Goal: Task Accomplishment & Management: Manage account settings

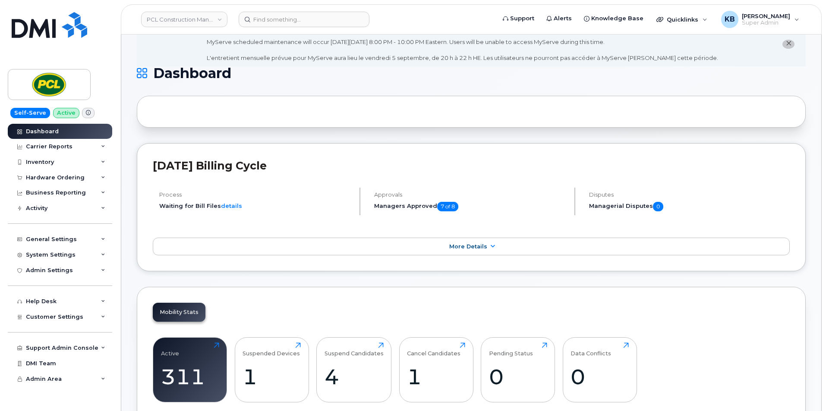
scroll to position [43, 0]
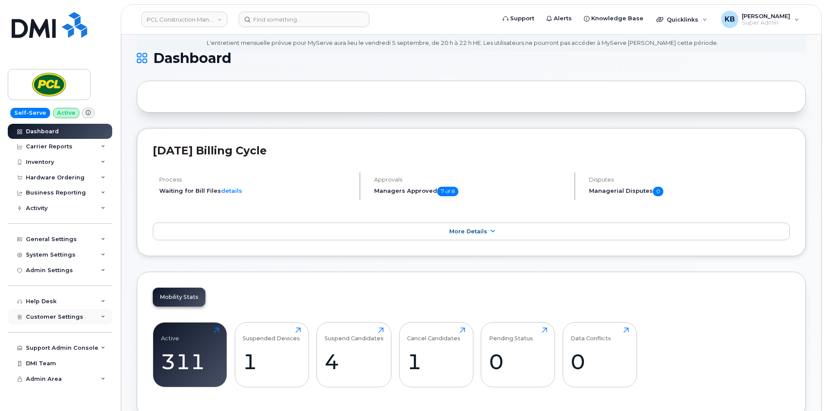
click at [90, 323] on div "Customer Settings" at bounding box center [60, 317] width 104 height 16
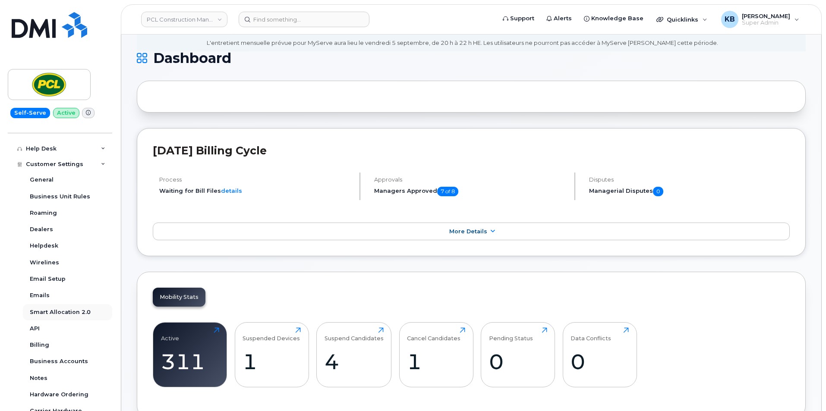
scroll to position [173, 0]
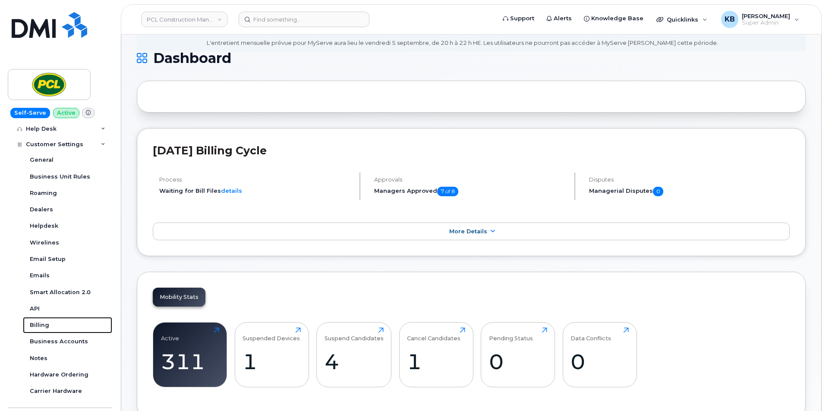
click at [58, 328] on link "Billing" at bounding box center [67, 325] width 89 height 16
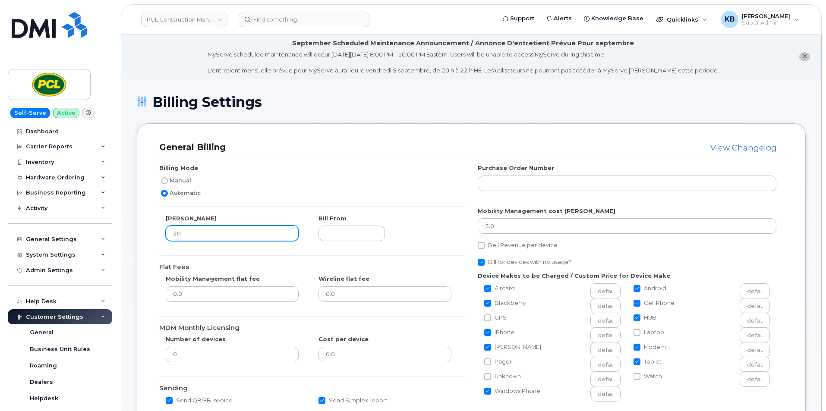
drag, startPoint x: 186, startPoint y: 230, endPoint x: 178, endPoint y: 235, distance: 9.6
click at [178, 235] on input "20" at bounding box center [232, 234] width 133 height 16
type input "25"
click at [278, 209] on div "Billing Mode Manual Automatic Bill Day 25 Bill From Flat Fees Mobility Manageme…" at bounding box center [312, 288] width 318 height 248
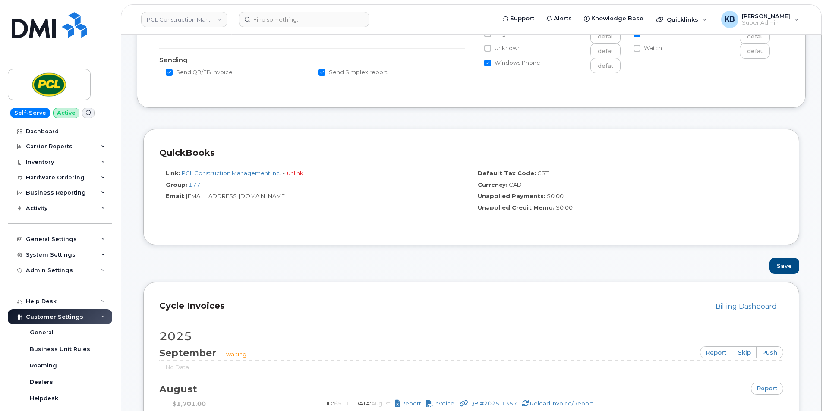
scroll to position [345, 0]
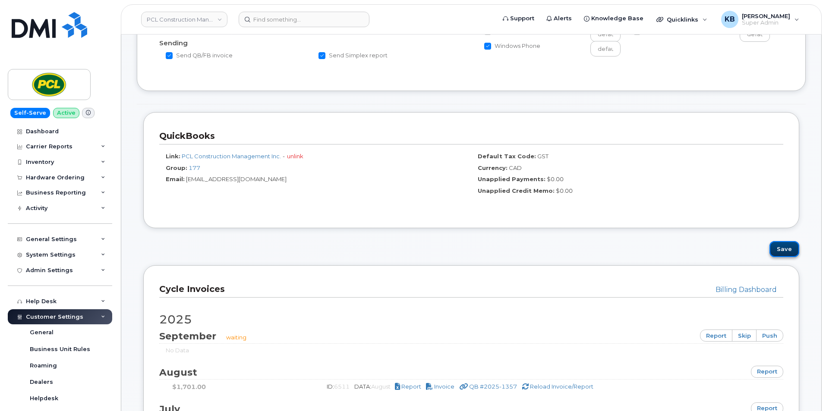
click at [785, 250] on button "Save" at bounding box center [784, 249] width 30 height 16
